Goal: Task Accomplishment & Management: Use online tool/utility

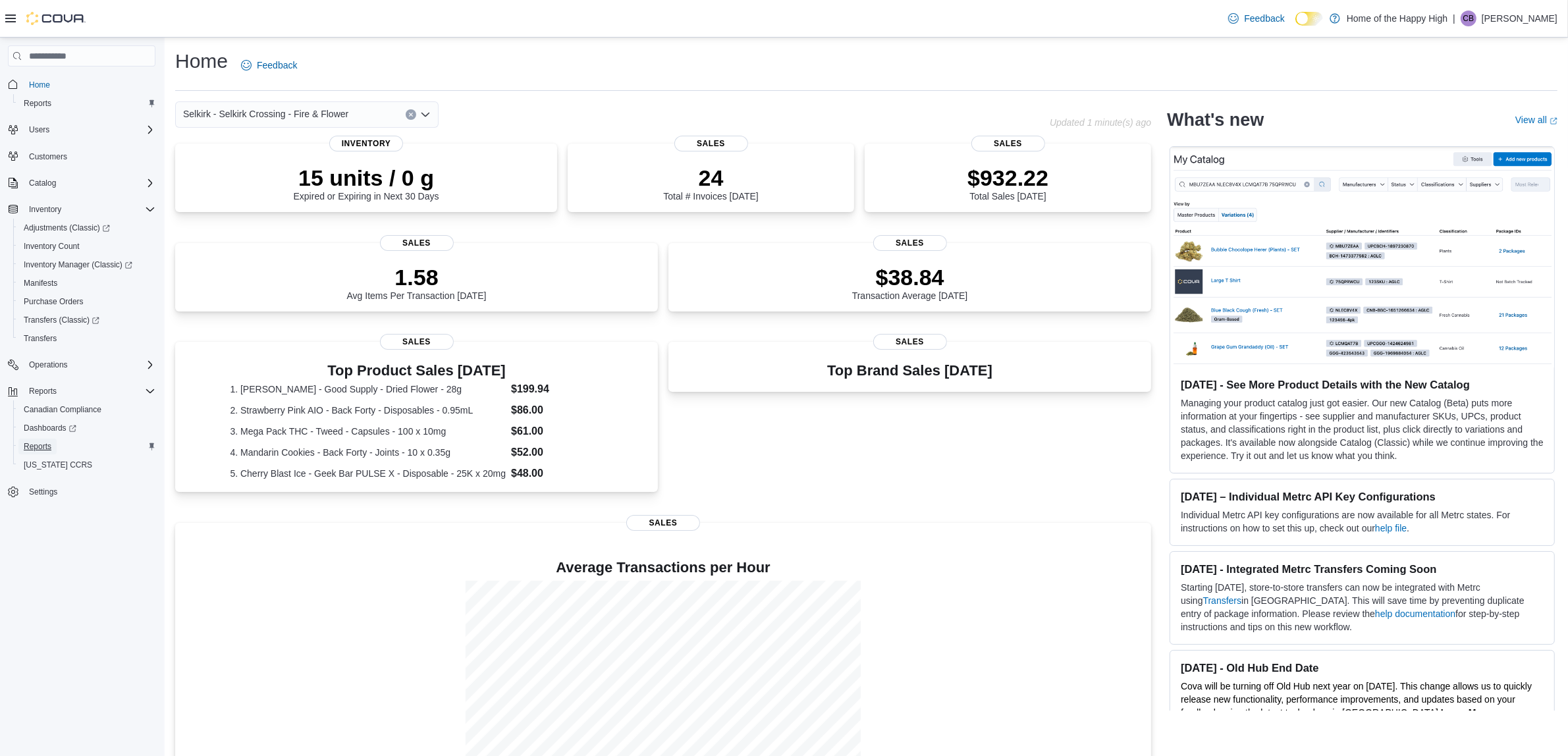
click at [33, 438] on span "Reports" at bounding box center [37, 446] width 27 height 16
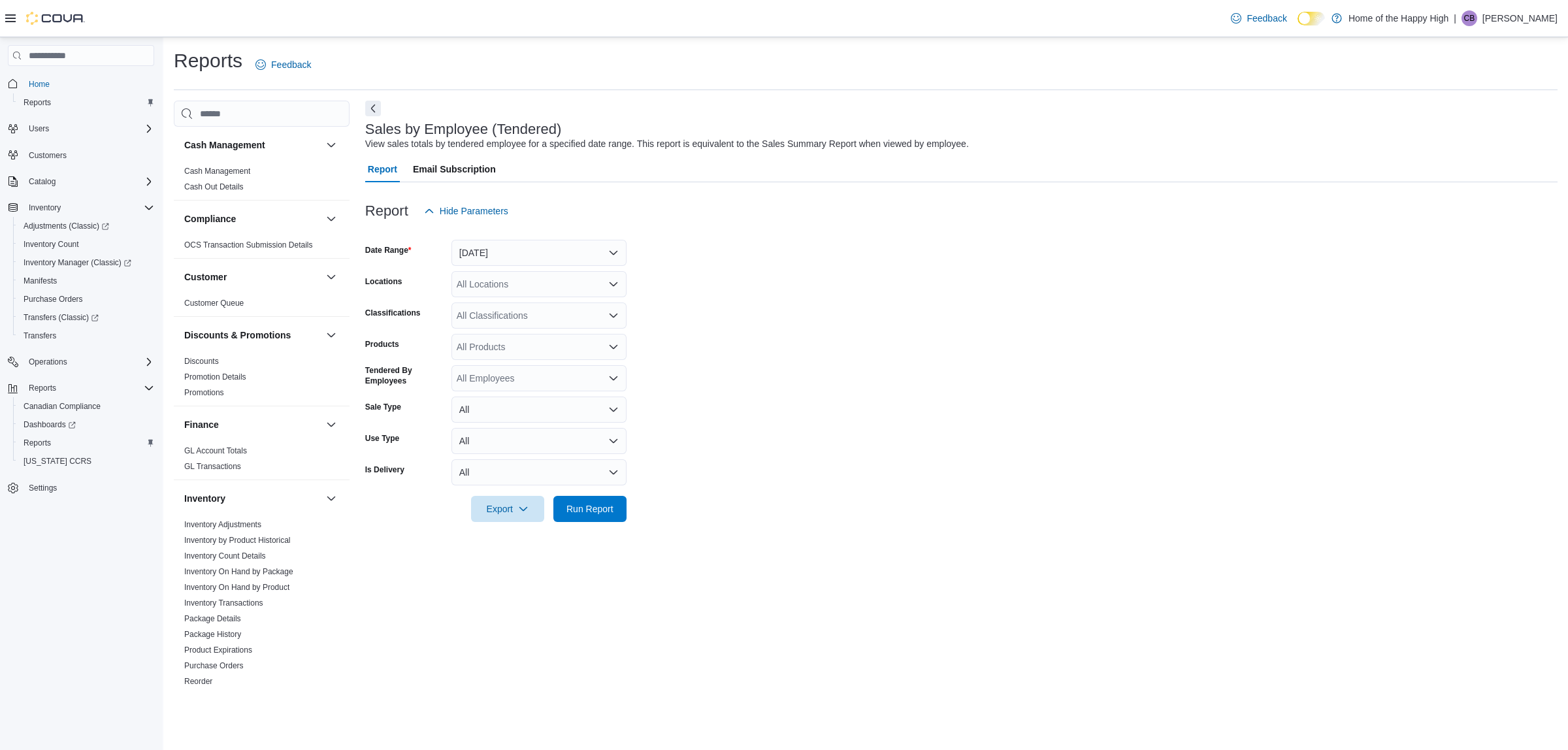
click at [540, 286] on div "All Locations" at bounding box center [539, 284] width 175 height 26
type input "****"
click at [540, 305] on span "Selkirk - Selkirk Crossing - Fire & Flower" at bounding box center [588, 306] width 164 height 13
click at [658, 319] on form "Date Range Yesterday Locations Selkirk - Selkirk Crossing - Fire & Flower Class…" at bounding box center [961, 372] width 1192 height 298
click at [591, 507] on span "Run Report" at bounding box center [590, 507] width 47 height 13
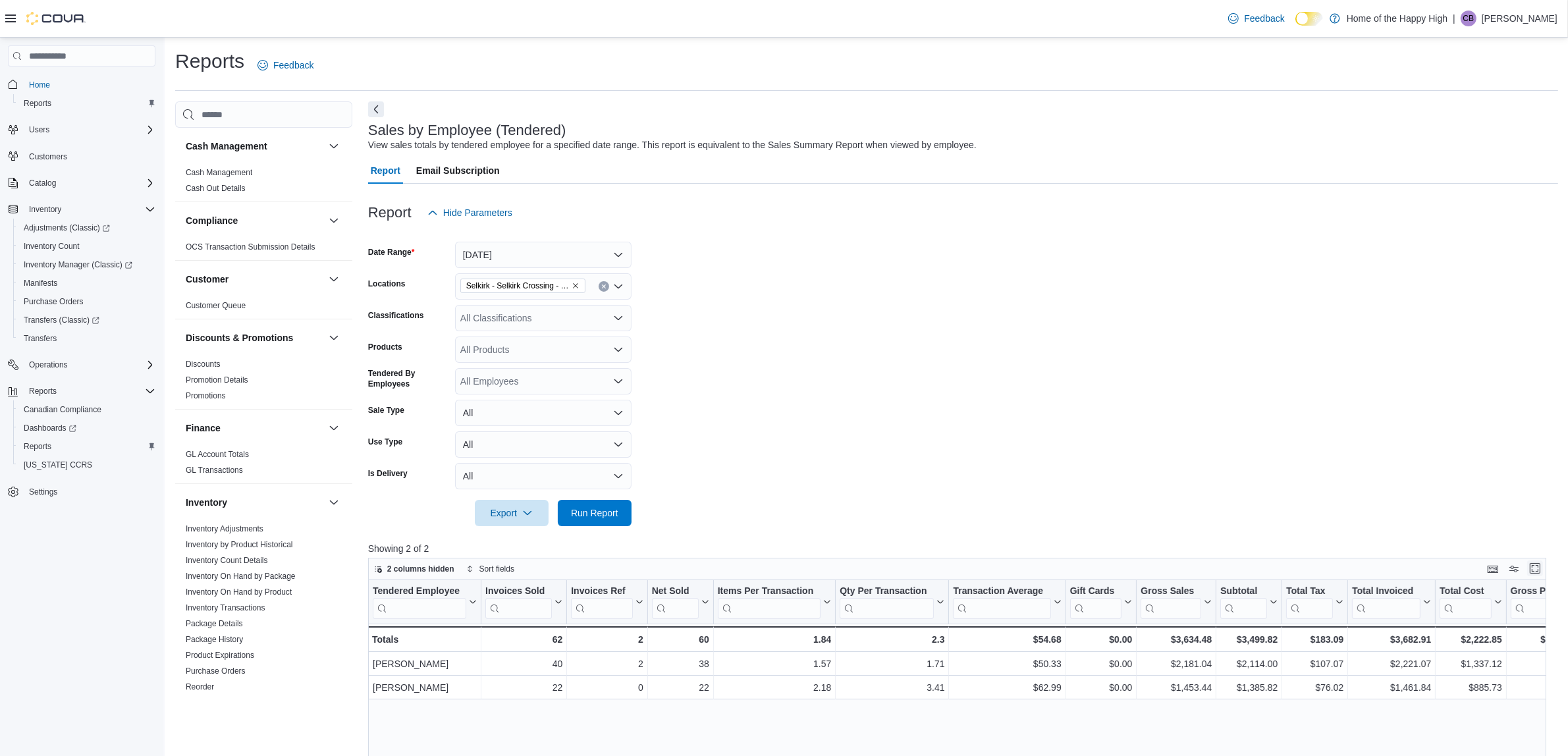
click at [1543, 565] on button "Enter fullscreen" at bounding box center [1535, 568] width 16 height 16
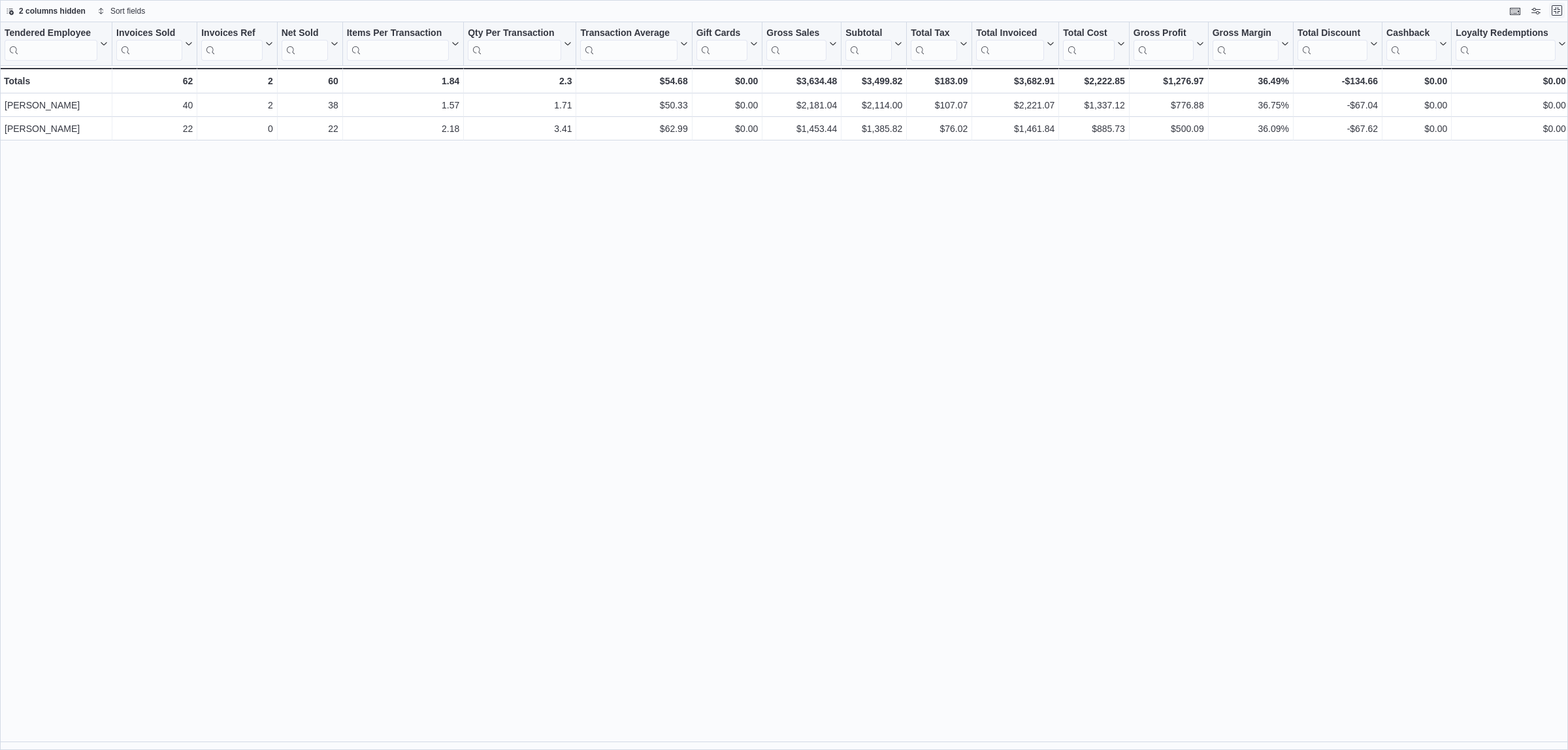
click at [1558, 8] on button "Exit fullscreen" at bounding box center [1557, 10] width 16 height 16
